Goal: Task Accomplishment & Management: Complete application form

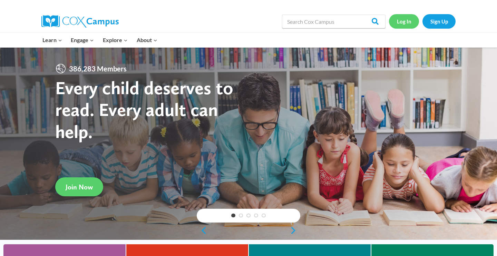
click at [406, 21] on link "Log In" at bounding box center [404, 21] width 30 height 14
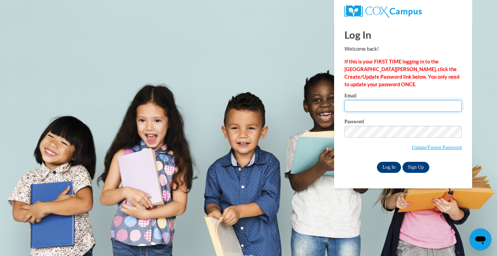
type input "megan.jones@vc-k12.us"
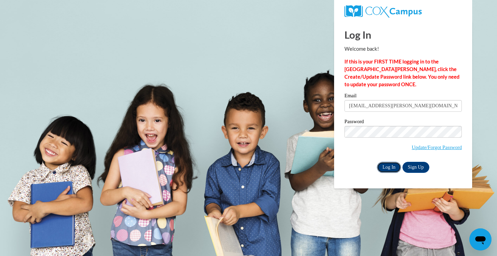
click at [392, 165] on input "Log In" at bounding box center [389, 167] width 24 height 11
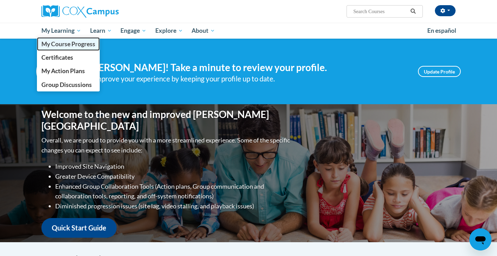
click at [72, 46] on span "My Course Progress" at bounding box center [68, 43] width 54 height 7
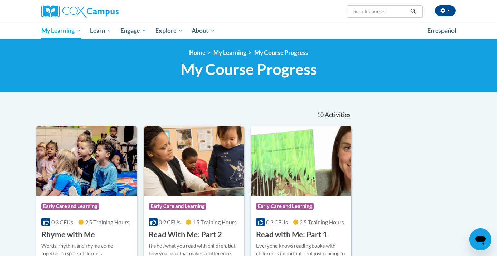
click at [75, 232] on h3 "Rhyme with Me" at bounding box center [67, 234] width 53 height 11
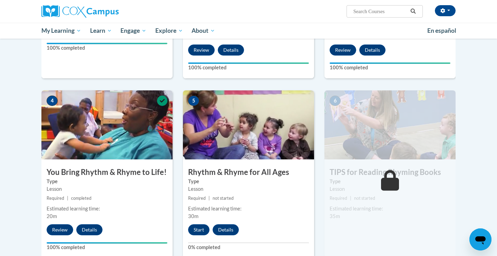
scroll to position [281, 0]
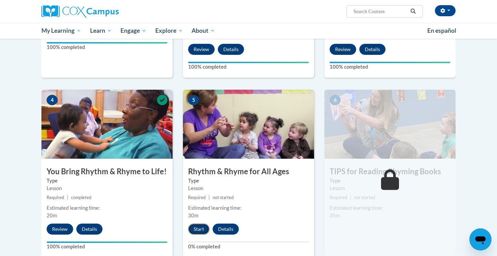
click at [198, 225] on button "Start" at bounding box center [198, 229] width 21 height 11
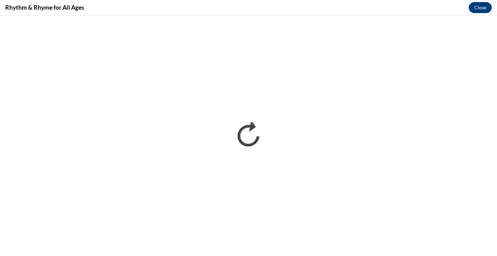
scroll to position [0, 0]
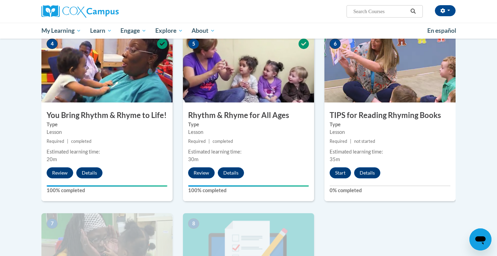
scroll to position [338, 0]
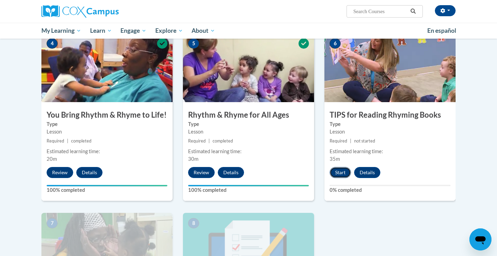
click at [343, 173] on button "Start" at bounding box center [340, 172] width 21 height 11
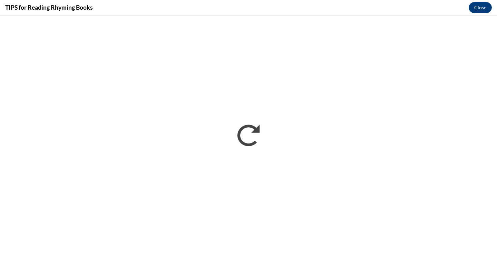
scroll to position [0, 0]
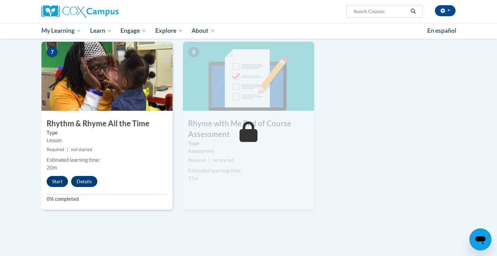
scroll to position [510, 0]
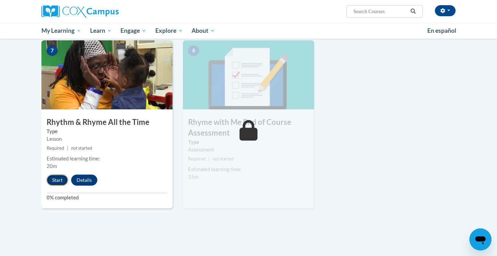
click at [55, 181] on button "Start" at bounding box center [57, 180] width 21 height 11
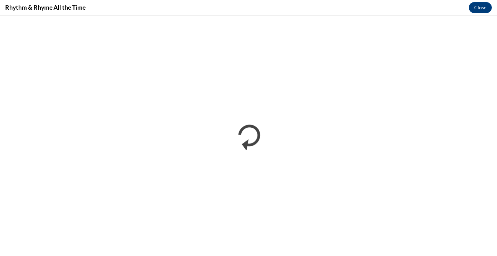
scroll to position [0, 0]
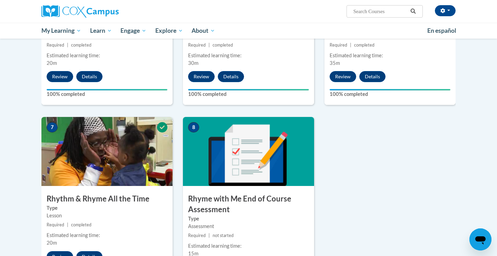
scroll to position [434, 0]
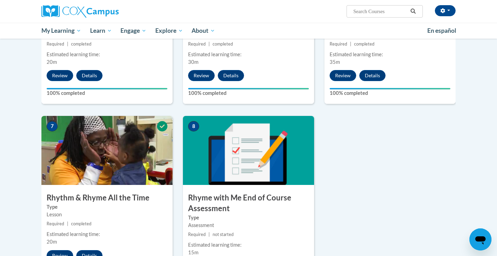
click at [253, 201] on h3 "Rhyme with Me End of Course Assessment" at bounding box center [248, 203] width 131 height 21
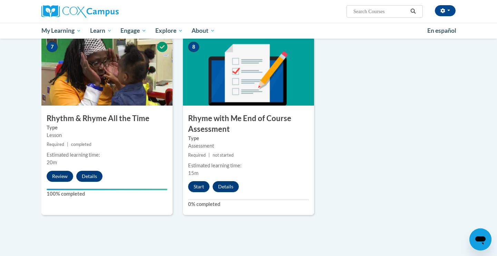
scroll to position [517, 0]
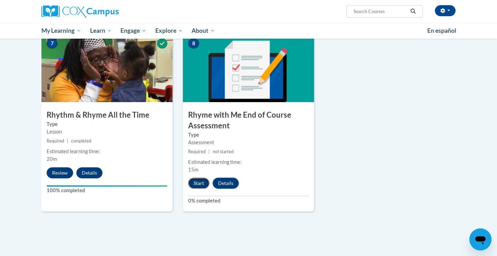
click at [204, 184] on button "Start" at bounding box center [198, 183] width 21 height 11
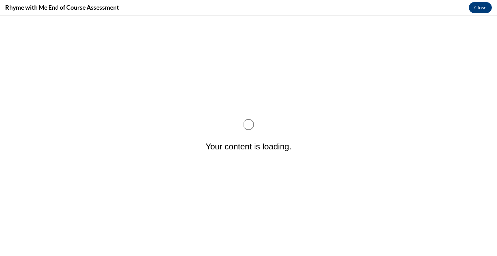
scroll to position [0, 0]
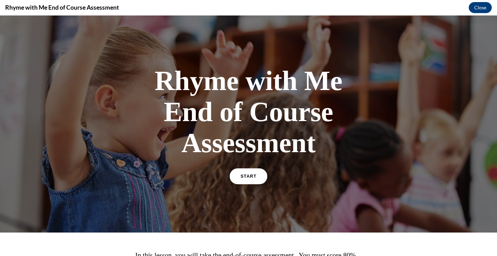
click at [238, 181] on link "START" at bounding box center [248, 176] width 38 height 16
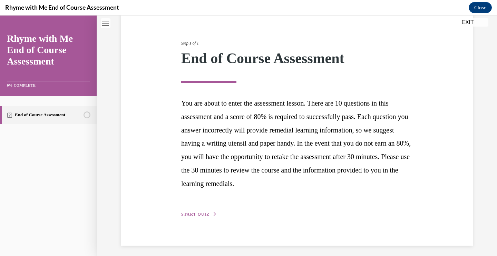
scroll to position [75, 0]
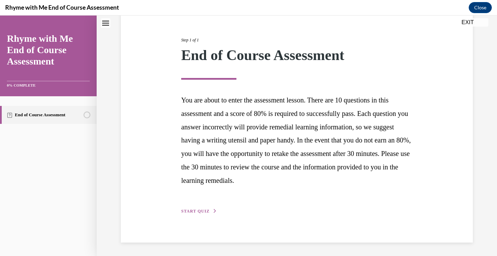
click at [199, 211] on span "START QUIZ" at bounding box center [195, 211] width 28 height 5
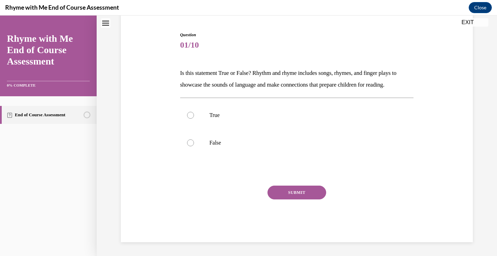
scroll to position [64, 0]
click at [193, 114] on div at bounding box center [190, 115] width 7 height 7
click at [193, 114] on input "True" at bounding box center [190, 115] width 7 height 7
radio input "true"
click at [276, 191] on button "SUBMIT" at bounding box center [296, 193] width 59 height 14
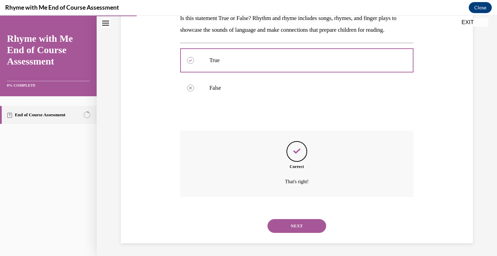
scroll to position [120, 0]
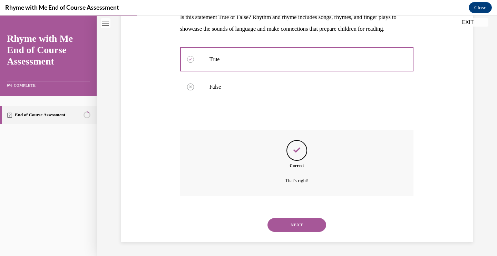
click at [289, 216] on div "NEXT" at bounding box center [297, 225] width 234 height 28
click at [288, 227] on button "NEXT" at bounding box center [296, 225] width 59 height 14
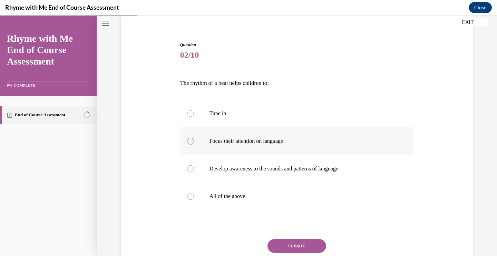
scroll to position [56, 0]
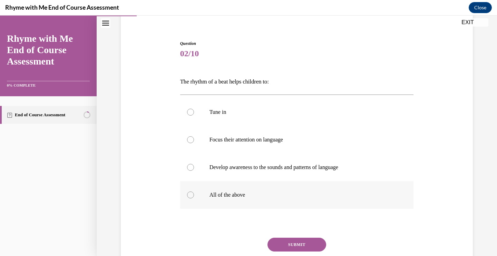
click at [193, 196] on div at bounding box center [190, 195] width 7 height 7
click at [193, 196] on input "All of the above" at bounding box center [190, 195] width 7 height 7
radio input "true"
click at [291, 247] on button "SUBMIT" at bounding box center [296, 245] width 59 height 14
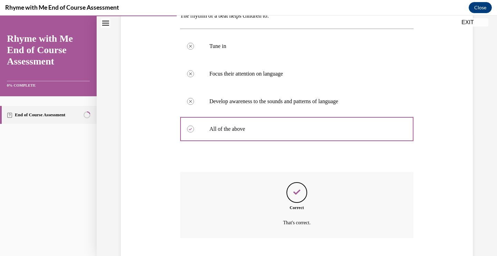
scroll to position [164, 0]
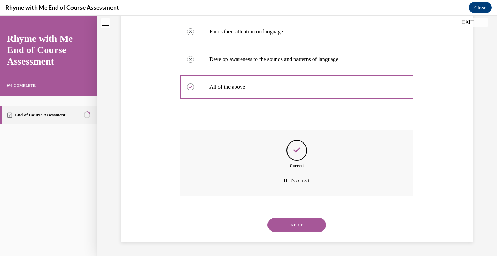
click at [287, 226] on button "NEXT" at bounding box center [296, 225] width 59 height 14
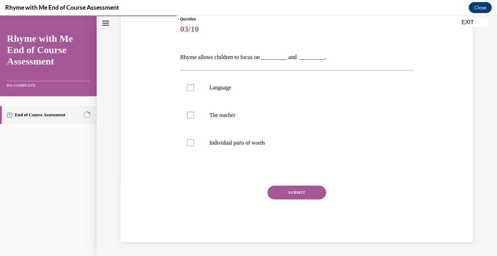
scroll to position [77, 0]
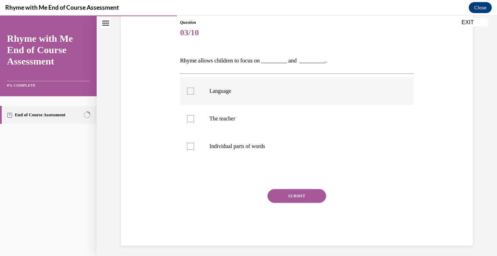
click at [229, 94] on p "Language" at bounding box center [302, 91] width 187 height 7
click at [194, 94] on input "Language" at bounding box center [190, 91] width 7 height 7
checkbox input "true"
click at [224, 145] on p "Individual parts of words" at bounding box center [302, 146] width 187 height 7
click at [194, 145] on input "Individual parts of words" at bounding box center [190, 146] width 7 height 7
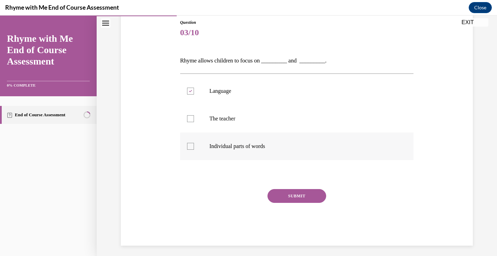
checkbox input "true"
click at [290, 198] on button "SUBMIT" at bounding box center [296, 196] width 59 height 14
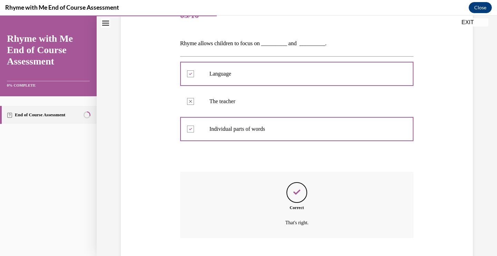
scroll to position [136, 0]
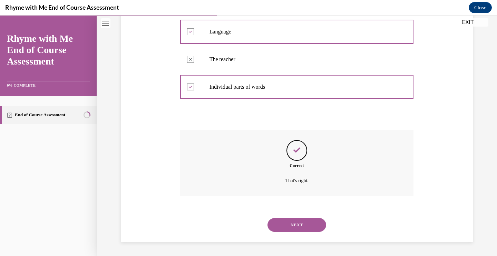
click at [287, 227] on button "NEXT" at bounding box center [296, 225] width 59 height 14
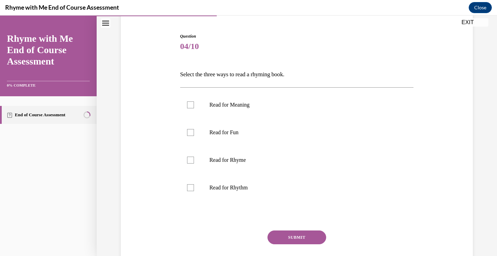
scroll to position [64, 0]
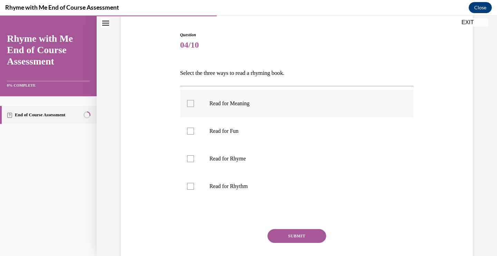
click at [241, 106] on p "Read for Meaning" at bounding box center [302, 103] width 187 height 7
click at [194, 106] on input "Read for Meaning" at bounding box center [190, 103] width 7 height 7
checkbox input "true"
click at [224, 160] on p "Read for Rhyme" at bounding box center [302, 158] width 187 height 7
click at [194, 160] on input "Read for Rhyme" at bounding box center [190, 158] width 7 height 7
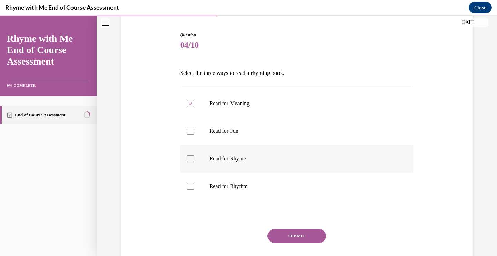
checkbox input "true"
click at [223, 185] on p "Read for Rhythm" at bounding box center [302, 186] width 187 height 7
click at [194, 185] on input "Read for Rhythm" at bounding box center [190, 186] width 7 height 7
checkbox input "true"
click at [286, 235] on button "SUBMIT" at bounding box center [296, 236] width 59 height 14
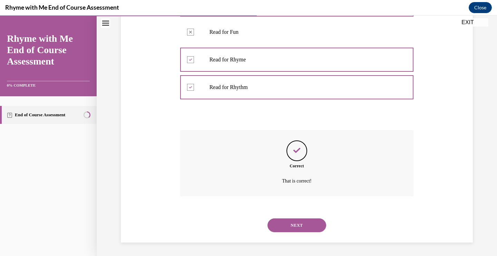
scroll to position [164, 0]
click at [284, 223] on button "NEXT" at bounding box center [296, 225] width 59 height 14
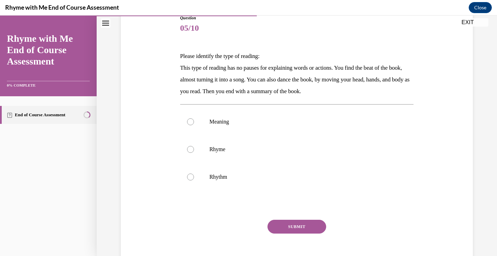
scroll to position [83, 0]
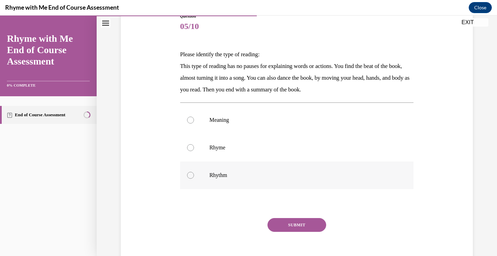
click at [222, 177] on p "Rhythm" at bounding box center [302, 175] width 187 height 7
click at [194, 177] on input "Rhythm" at bounding box center [190, 175] width 7 height 7
radio input "true"
click at [290, 229] on button "SUBMIT" at bounding box center [296, 225] width 59 height 14
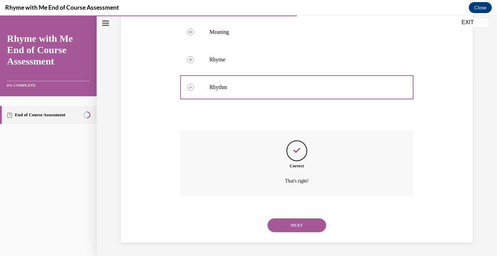
scroll to position [171, 0]
click at [294, 227] on button "NEXT" at bounding box center [296, 225] width 59 height 14
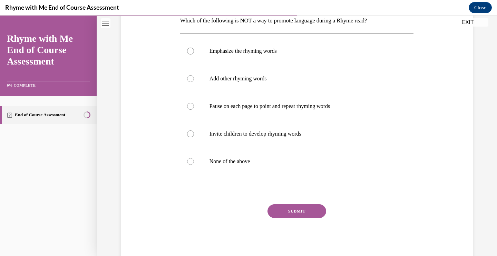
scroll to position [118, 0]
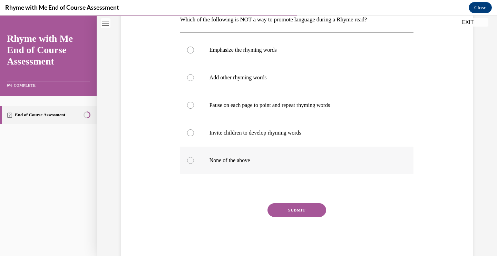
click at [240, 157] on p "None of the above" at bounding box center [302, 160] width 187 height 7
click at [194, 157] on input "None of the above" at bounding box center [190, 160] width 7 height 7
radio input "true"
click at [279, 211] on button "SUBMIT" at bounding box center [296, 210] width 59 height 14
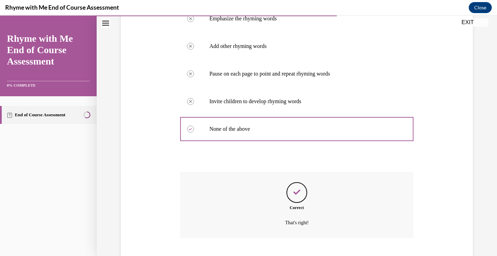
scroll to position [191, 0]
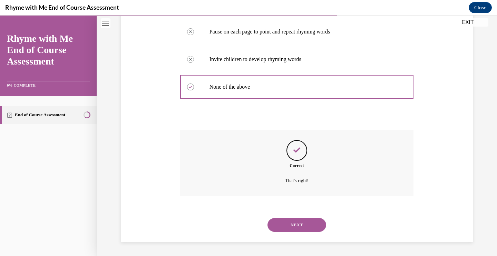
click at [287, 221] on button "NEXT" at bounding box center [296, 225] width 59 height 14
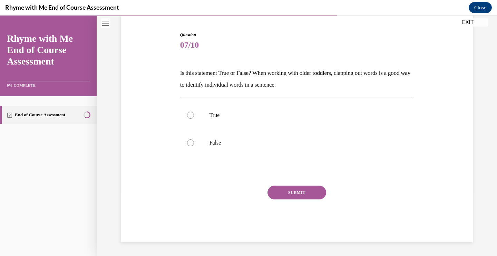
scroll to position [64, 0]
click at [216, 120] on label "True" at bounding box center [297, 115] width 234 height 28
click at [194, 119] on input "True" at bounding box center [190, 115] width 7 height 7
radio input "true"
click at [276, 195] on button "SUBMIT" at bounding box center [296, 193] width 59 height 14
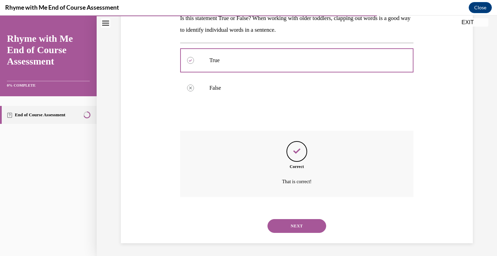
scroll to position [120, 0]
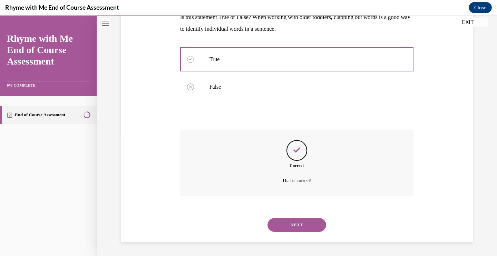
click at [297, 222] on button "NEXT" at bounding box center [296, 225] width 59 height 14
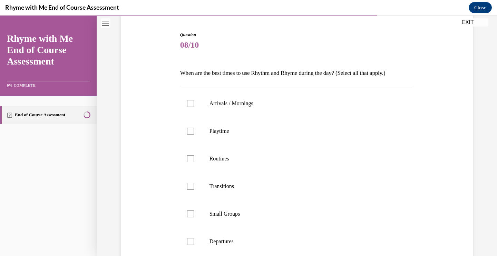
scroll to position [106, 0]
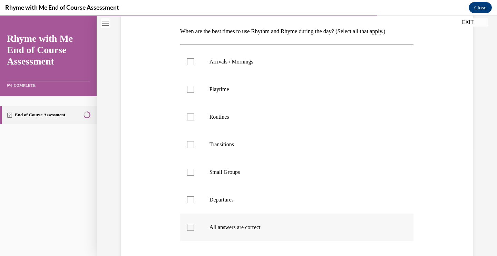
click at [243, 229] on p "All answers are correct" at bounding box center [302, 227] width 187 height 7
click at [194, 229] on input "All answers are correct" at bounding box center [190, 227] width 7 height 7
checkbox input "true"
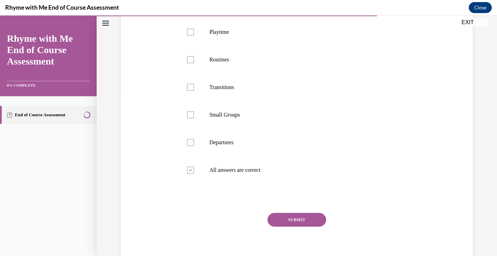
click at [286, 222] on button "SUBMIT" at bounding box center [296, 220] width 59 height 14
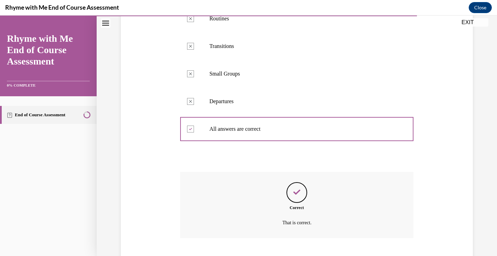
scroll to position [246, 0]
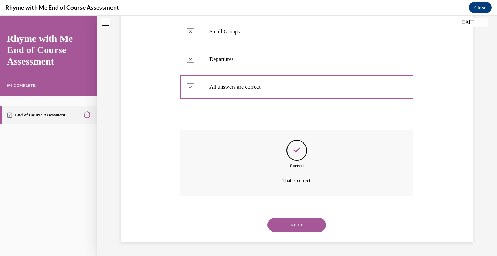
click at [286, 222] on button "NEXT" at bounding box center [296, 225] width 59 height 14
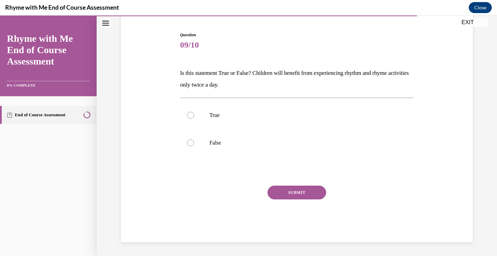
scroll to position [64, 0]
click at [217, 144] on p "False" at bounding box center [302, 142] width 187 height 7
click at [194, 144] on input "False" at bounding box center [190, 142] width 7 height 7
radio input "true"
click at [285, 189] on button "SUBMIT" at bounding box center [296, 193] width 59 height 14
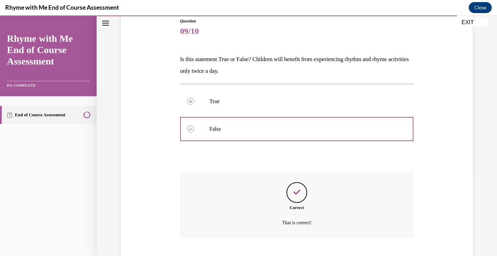
scroll to position [120, 0]
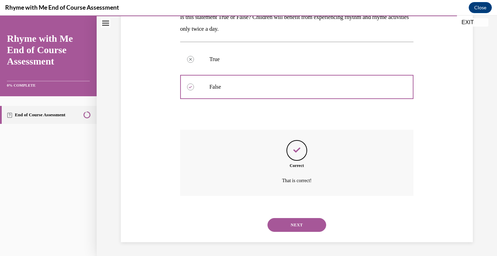
click at [289, 225] on button "NEXT" at bounding box center [296, 225] width 59 height 14
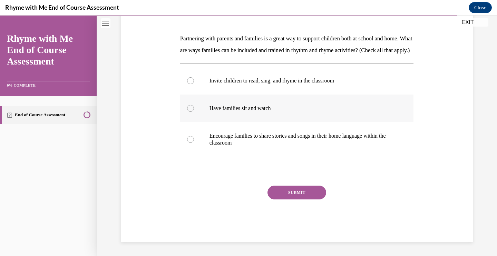
scroll to position [110, 0]
click at [195, 82] on label "Invite children to read, sing, and rhyme in the classroom" at bounding box center [297, 81] width 234 height 28
click at [194, 82] on input "Invite children to read, sing, and rhyme in the classroom" at bounding box center [190, 80] width 7 height 7
radio input "true"
click at [190, 102] on label "Have families sit and watch" at bounding box center [297, 109] width 234 height 28
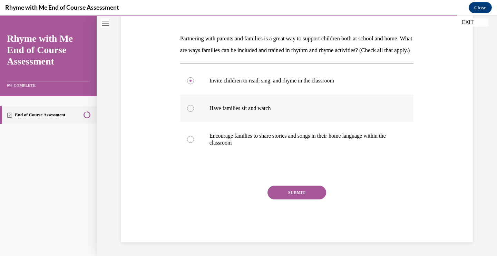
click at [190, 105] on input "Have families sit and watch" at bounding box center [190, 108] width 7 height 7
radio input "true"
click at [191, 138] on div at bounding box center [190, 139] width 7 height 7
click at [191, 138] on input "Encourage families to share stories and songs in their home language within the…" at bounding box center [190, 139] width 7 height 7
radio input "true"
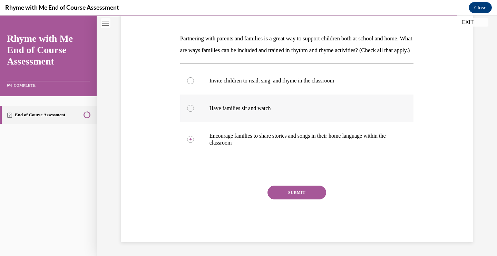
click at [192, 106] on div at bounding box center [190, 108] width 7 height 7
click at [192, 106] on input "Have families sit and watch" at bounding box center [190, 108] width 7 height 7
radio input "true"
click at [186, 85] on label "Invite children to read, sing, and rhyme in the classroom" at bounding box center [297, 81] width 234 height 28
click at [187, 84] on input "Invite children to read, sing, and rhyme in the classroom" at bounding box center [190, 80] width 7 height 7
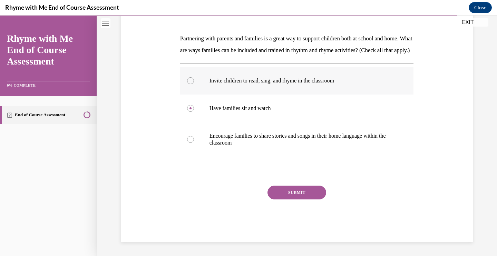
radio input "true"
click at [186, 123] on label "Encourage families to share stories and songs in their home language within the…" at bounding box center [297, 139] width 234 height 35
click at [187, 136] on input "Encourage families to share stories and songs in their home language within the…" at bounding box center [190, 139] width 7 height 7
radio input "true"
click at [193, 144] on label "Encourage families to share stories and songs in their home language within the…" at bounding box center [297, 139] width 234 height 35
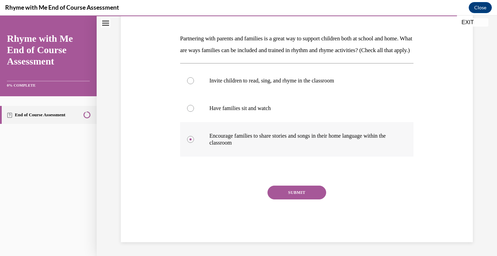
click at [193, 143] on input "Encourage families to share stories and songs in their home language within the…" at bounding box center [190, 139] width 7 height 7
click at [277, 195] on button "SUBMIT" at bounding box center [296, 193] width 59 height 14
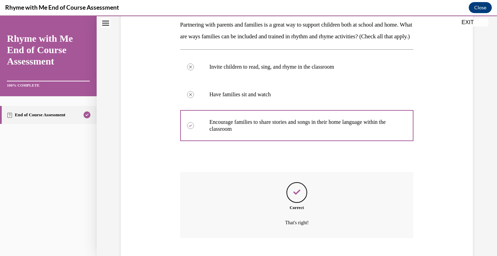
scroll to position [166, 0]
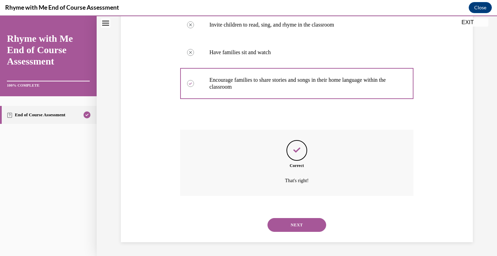
click at [294, 226] on button "NEXT" at bounding box center [296, 225] width 59 height 14
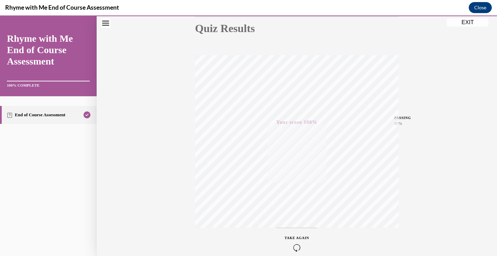
scroll to position [58, 0]
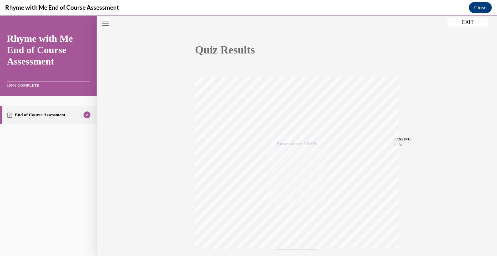
click at [470, 22] on button "EXIT" at bounding box center [467, 22] width 41 height 8
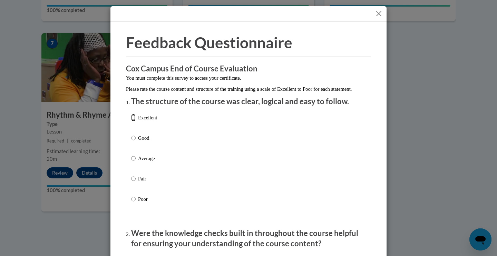
click at [134, 121] on input "Excellent" at bounding box center [133, 118] width 4 height 8
radio input "true"
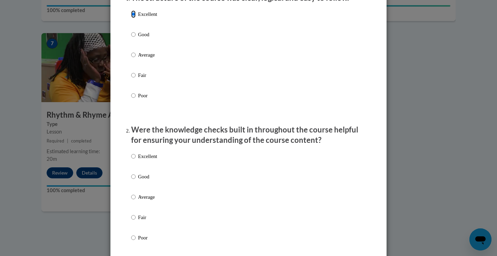
scroll to position [106, 0]
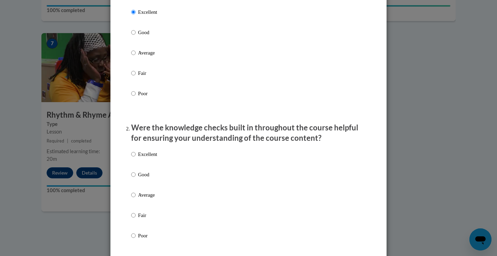
click at [158, 156] on div "Excellent Good Average Fair Poor" at bounding box center [248, 203] width 235 height 113
click at [152, 158] on p "Excellent" at bounding box center [147, 154] width 19 height 8
click at [136, 158] on input "Excellent" at bounding box center [133, 154] width 4 height 8
radio input "true"
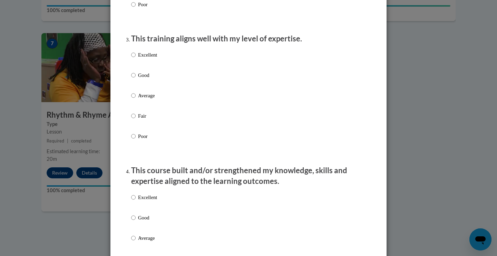
scroll to position [343, 0]
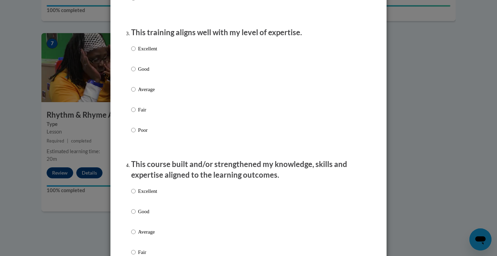
click at [143, 52] on p "Excellent" at bounding box center [147, 49] width 19 height 8
click at [136, 52] on input "Excellent" at bounding box center [133, 49] width 4 height 8
radio input "true"
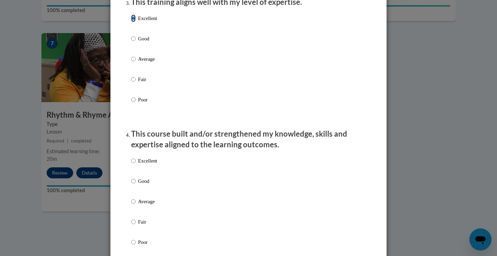
scroll to position [375, 0]
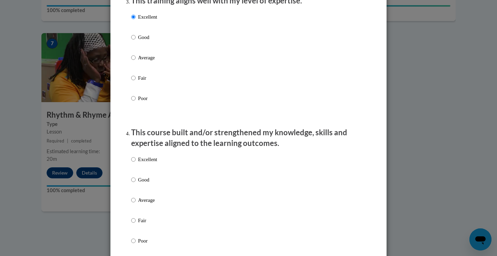
click at [152, 163] on p "Excellent" at bounding box center [147, 160] width 19 height 8
click at [136, 163] on input "Excellent" at bounding box center [133, 160] width 4 height 8
radio input "true"
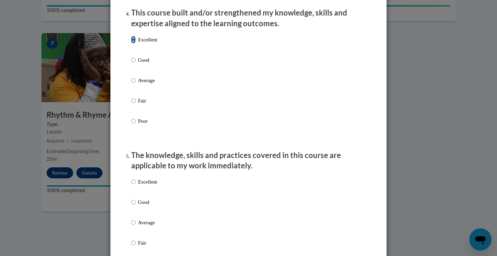
scroll to position [495, 0]
click at [142, 193] on label "Excellent" at bounding box center [144, 186] width 26 height 19
click at [136, 185] on input "Excellent" at bounding box center [133, 181] width 4 height 8
radio input "true"
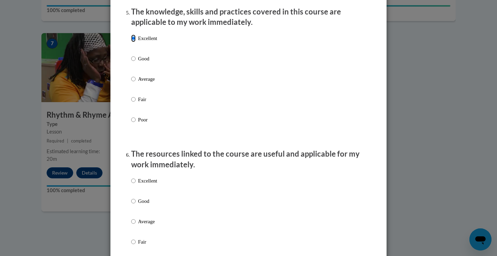
scroll to position [653, 0]
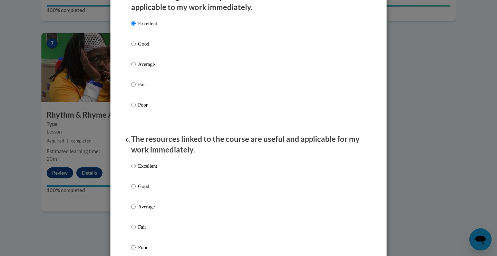
click at [138, 170] on p "Excellent" at bounding box center [147, 166] width 19 height 8
click at [136, 170] on input "Excellent" at bounding box center [133, 166] width 4 height 8
radio input "true"
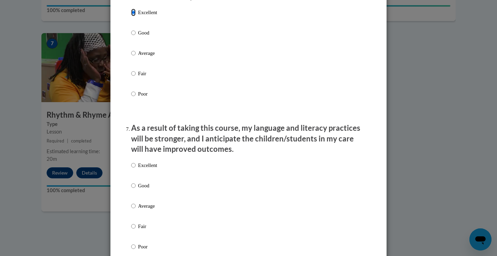
scroll to position [814, 0]
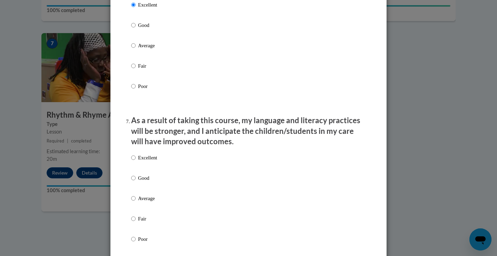
click at [153, 162] on p "Excellent" at bounding box center [147, 158] width 19 height 8
click at [136, 162] on input "Excellent" at bounding box center [133, 158] width 4 height 8
radio input "true"
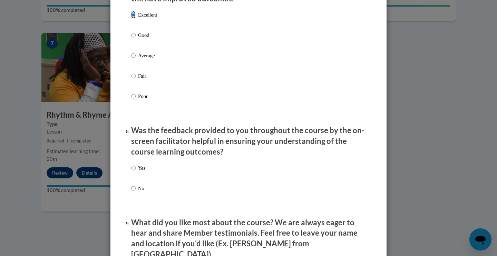
scroll to position [958, 0]
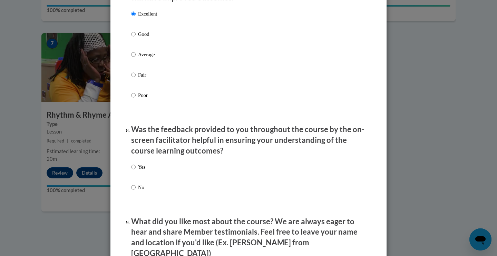
click at [145, 171] on p "Yes" at bounding box center [141, 167] width 7 height 8
click at [136, 171] on input "Yes" at bounding box center [133, 167] width 4 height 8
radio input "true"
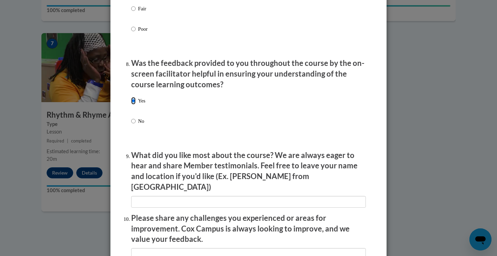
scroll to position [1025, 0]
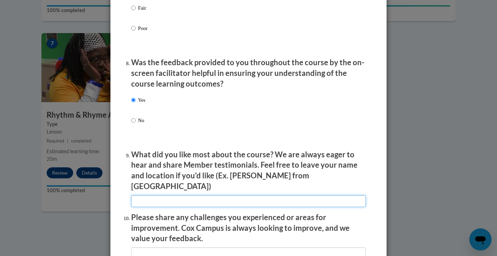
click at [206, 199] on input "textbox" at bounding box center [248, 201] width 235 height 12
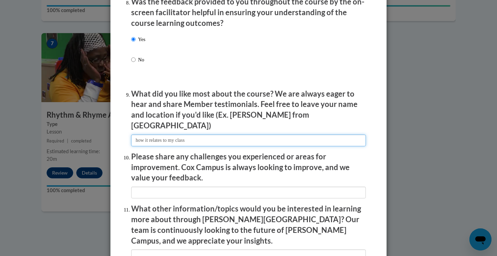
scroll to position [1086, 0]
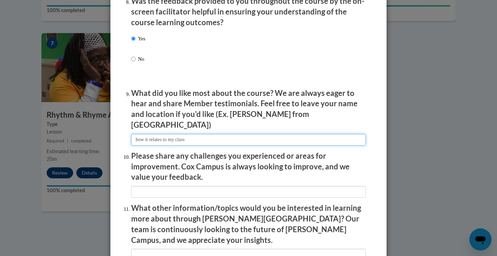
type input "how it relates to my class"
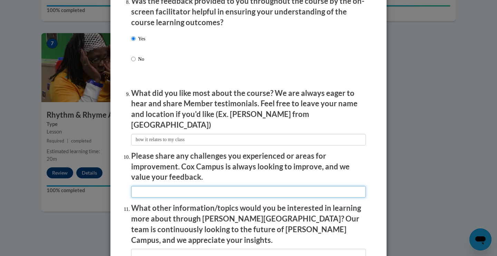
click at [194, 186] on input "textbox" at bounding box center [248, 192] width 235 height 12
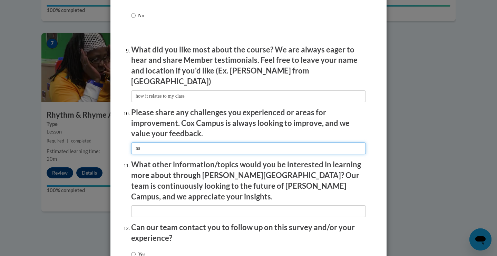
scroll to position [1138, 0]
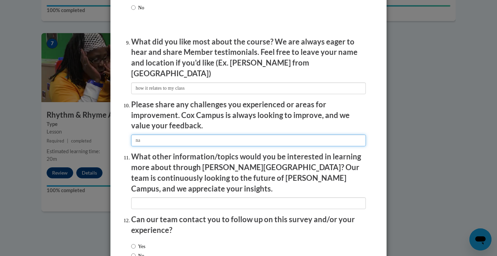
type input "na"
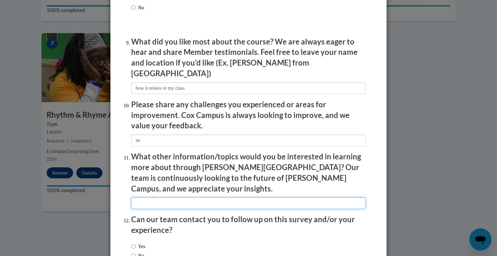
click at [196, 197] on input "textbox" at bounding box center [248, 203] width 235 height 12
type input "na"
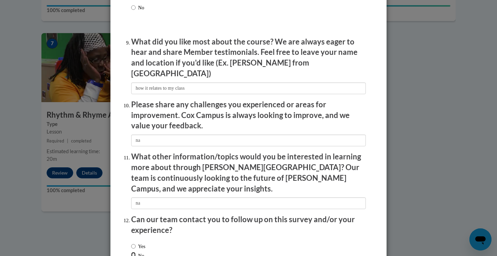
click at [134, 252] on input "No" at bounding box center [133, 256] width 4 height 8
radio input "true"
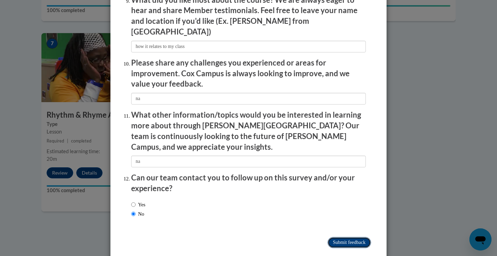
click at [344, 237] on input "Submit feedback" at bounding box center [349, 242] width 43 height 11
